Goal: Task Accomplishment & Management: Manage account settings

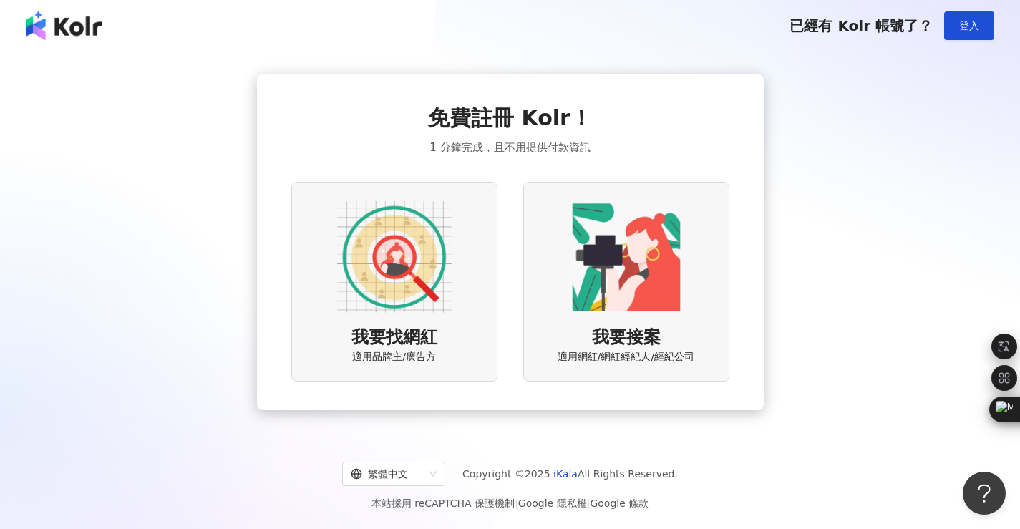
click at [646, 275] on img at bounding box center [626, 257] width 114 height 114
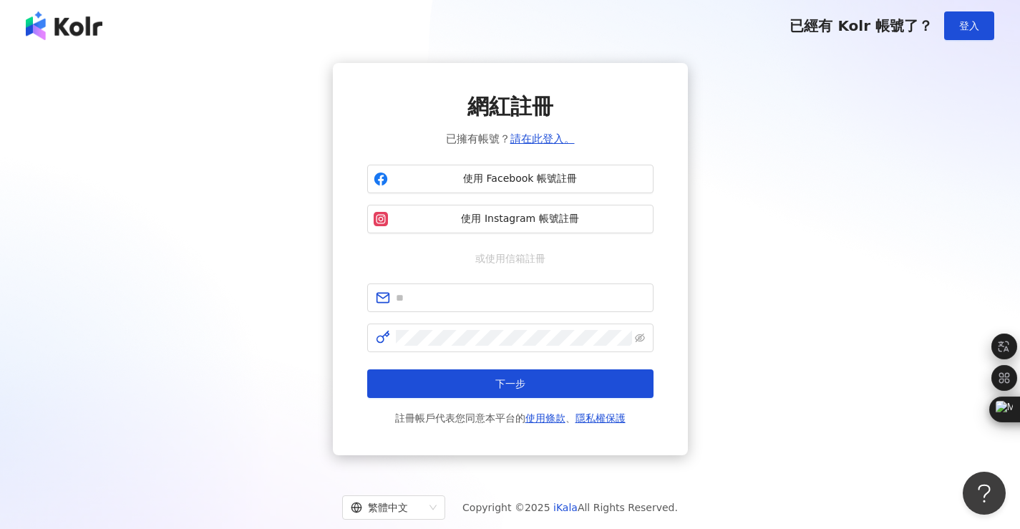
click at [92, 42] on div "已經有 Kolr 帳號了？ 登入" at bounding box center [510, 26] width 1020 height 52
click at [68, 25] on img at bounding box center [64, 25] width 77 height 29
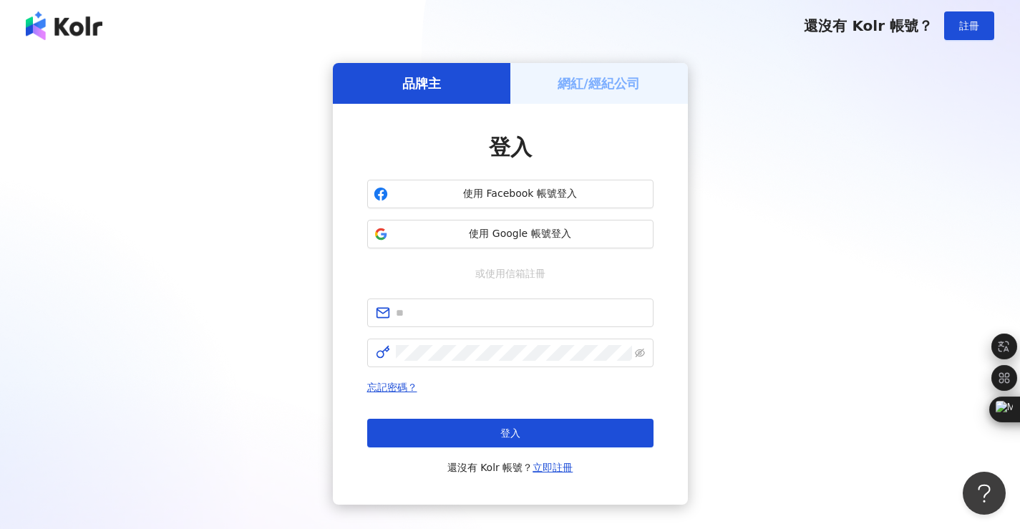
click at [612, 92] on div "網紅/經紀公司" at bounding box center [598, 83] width 177 height 41
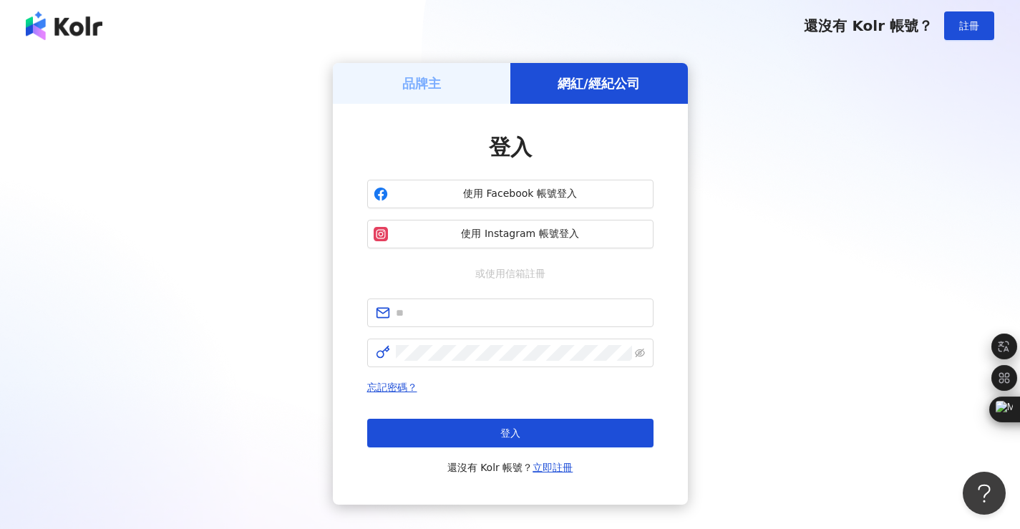
click at [466, 74] on div "品牌主" at bounding box center [421, 83] width 177 height 41
